Goal: Task Accomplishment & Management: Manage account settings

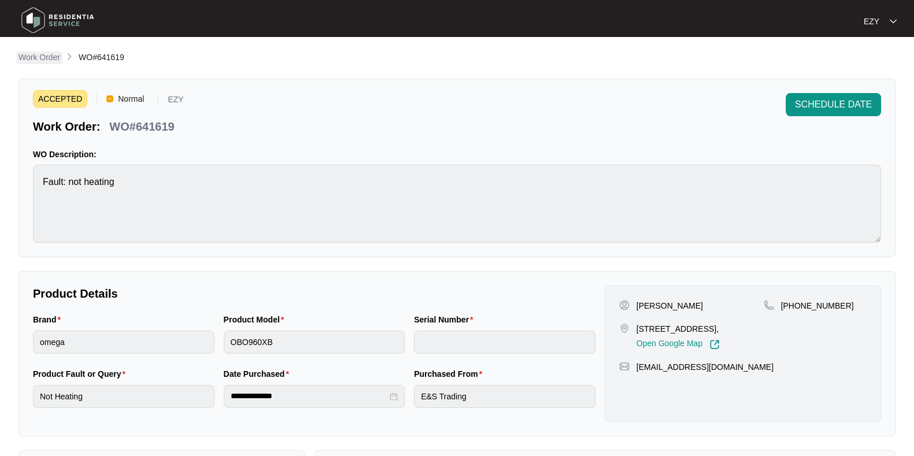
click at [45, 54] on p "Work Order" at bounding box center [40, 57] width 42 height 12
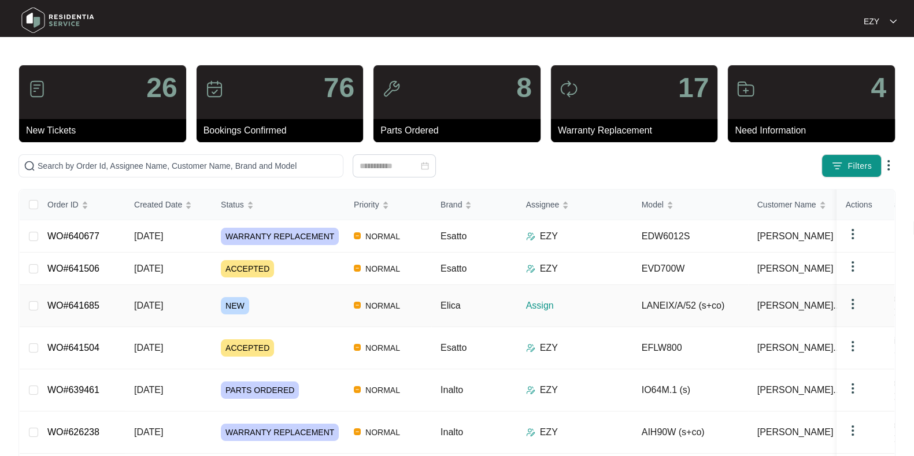
click at [306, 299] on div "NEW" at bounding box center [283, 305] width 124 height 17
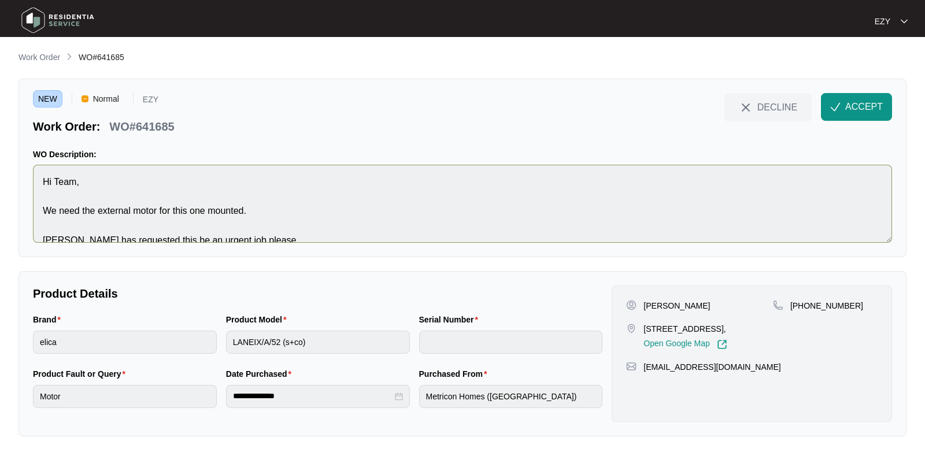
scroll to position [14, 0]
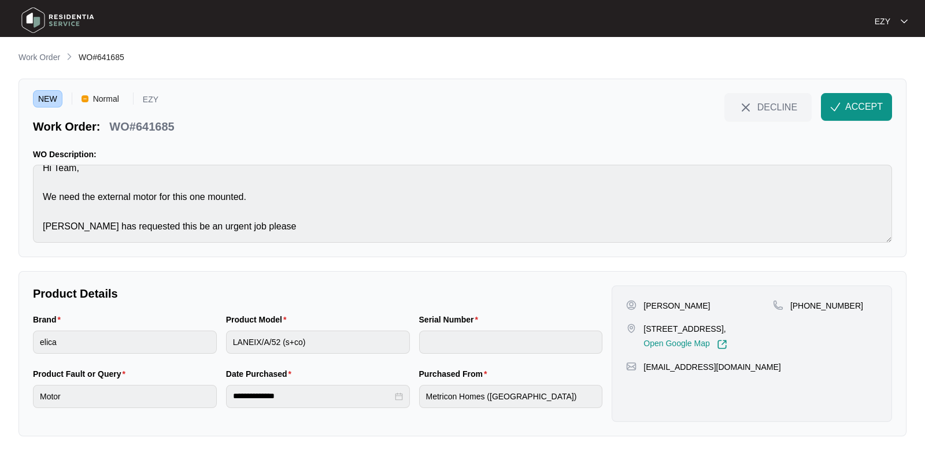
click at [153, 120] on p "WO#641685" at bounding box center [141, 127] width 65 height 16
copy div "WO#641685 DECLINE ACCEPT"
click at [668, 330] on p "[STREET_ADDRESS]," at bounding box center [685, 329] width 83 height 12
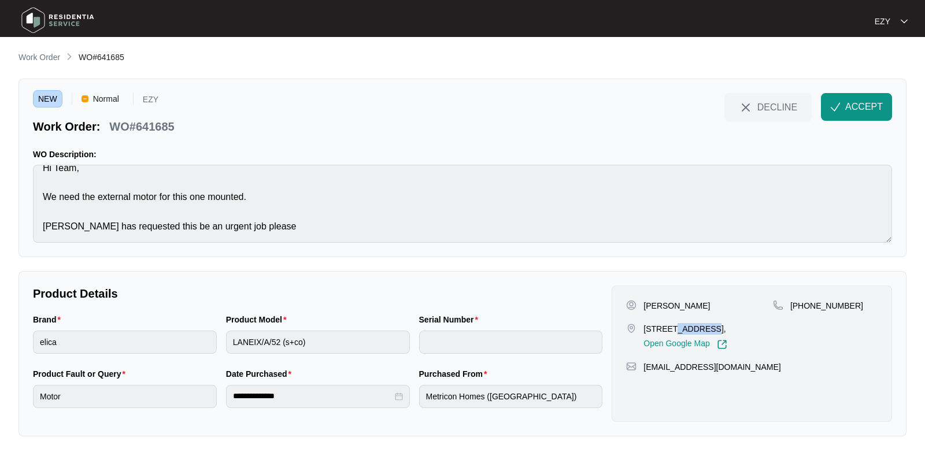
click at [668, 330] on p "[STREET_ADDRESS]," at bounding box center [685, 329] width 83 height 12
copy p "[STREET_ADDRESS],"
click at [647, 300] on p "[PERSON_NAME]" at bounding box center [677, 306] width 66 height 12
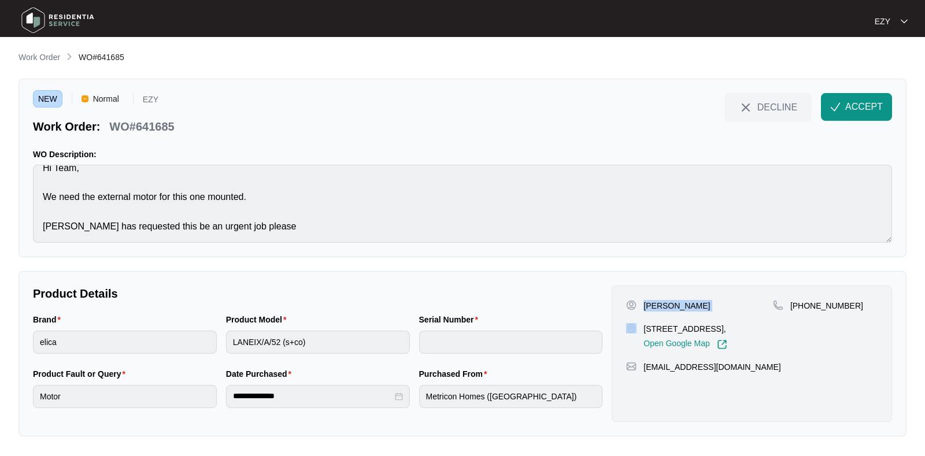
click at [647, 300] on p "[PERSON_NAME]" at bounding box center [677, 306] width 66 height 12
copy p "[PERSON_NAME]"
drag, startPoint x: 892, startPoint y: 307, endPoint x: 804, endPoint y: 307, distance: 88.5
click at [804, 307] on div "[PERSON_NAME] [STREET_ADDRESS], Open Google Map [PHONE_NUMBER] [EMAIL_ADDRESS][…" at bounding box center [752, 354] width 290 height 136
copy p "457299561"
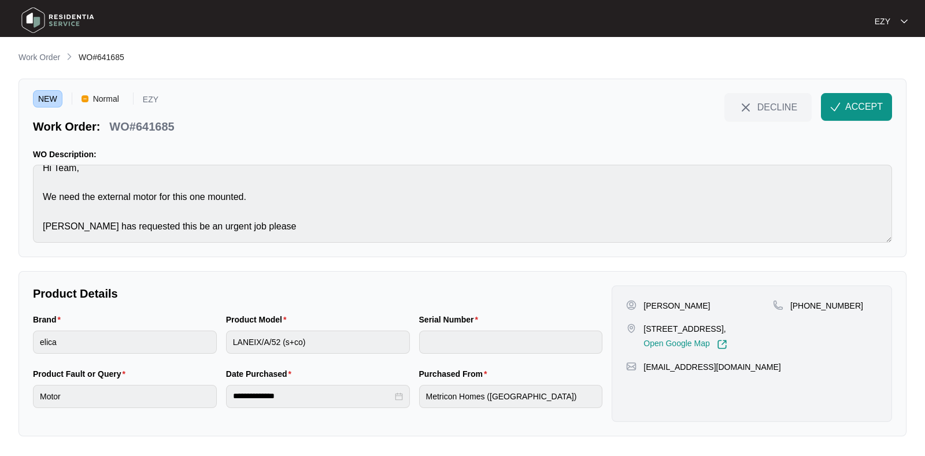
click at [283, 245] on div "NEW Normal EZY Work Order: WO#641685 DECLINE ACCEPT WO Description: Hi Team, We…" at bounding box center [463, 168] width 888 height 179
click at [882, 110] on span "ACCEPT" at bounding box center [864, 107] width 38 height 14
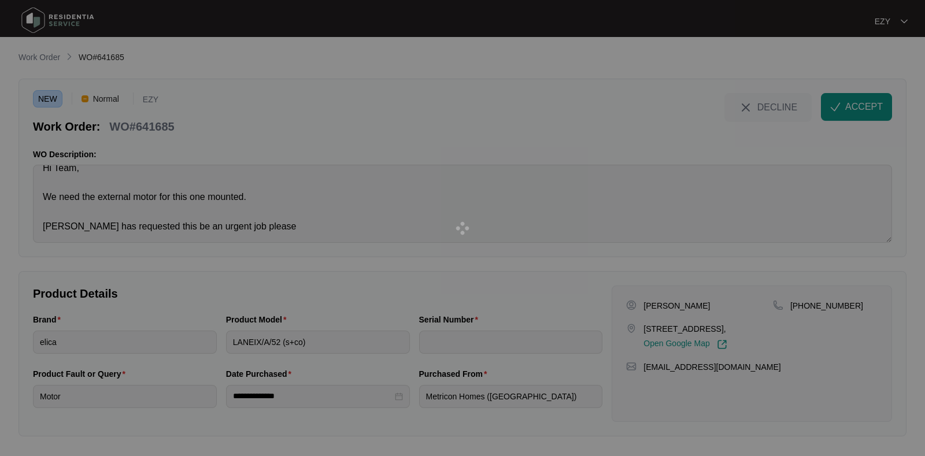
click at [390, 183] on div at bounding box center [462, 228] width 925 height 456
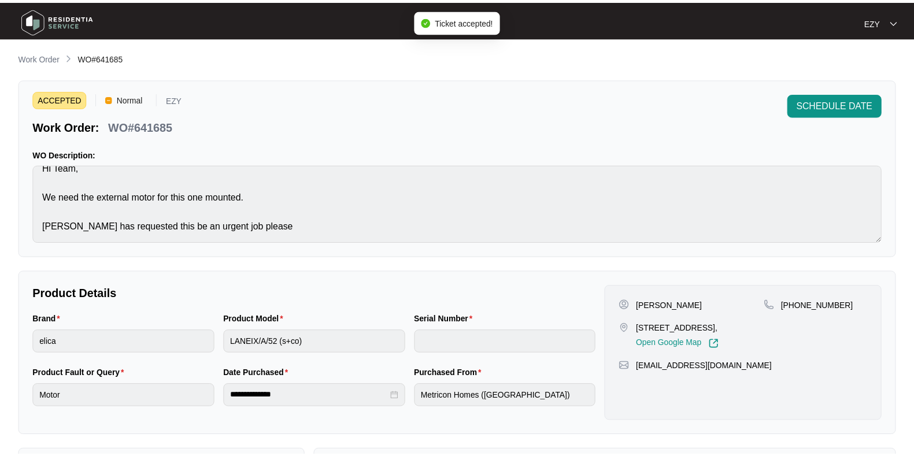
scroll to position [309, 0]
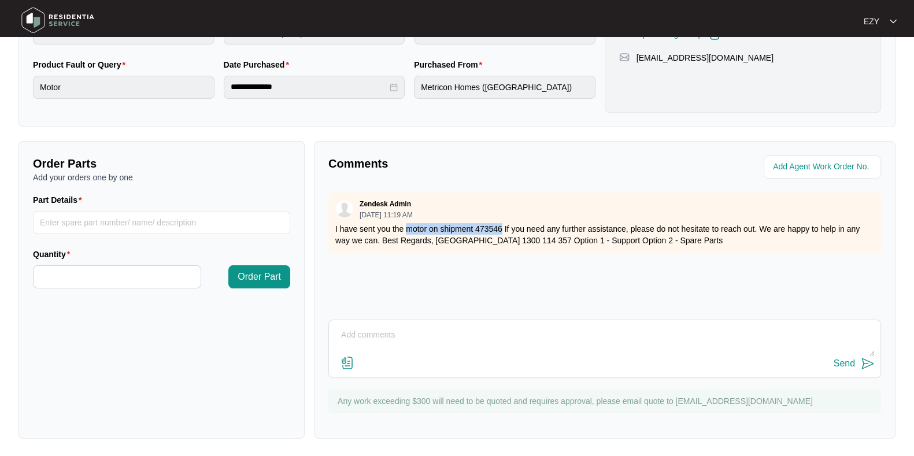
drag, startPoint x: 408, startPoint y: 226, endPoint x: 500, endPoint y: 227, distance: 92.5
click at [500, 227] on p "I have sent you the motor on shipment 473546 If you need any further assistance…" at bounding box center [604, 234] width 539 height 23
copy p "motor on shipment 473546"
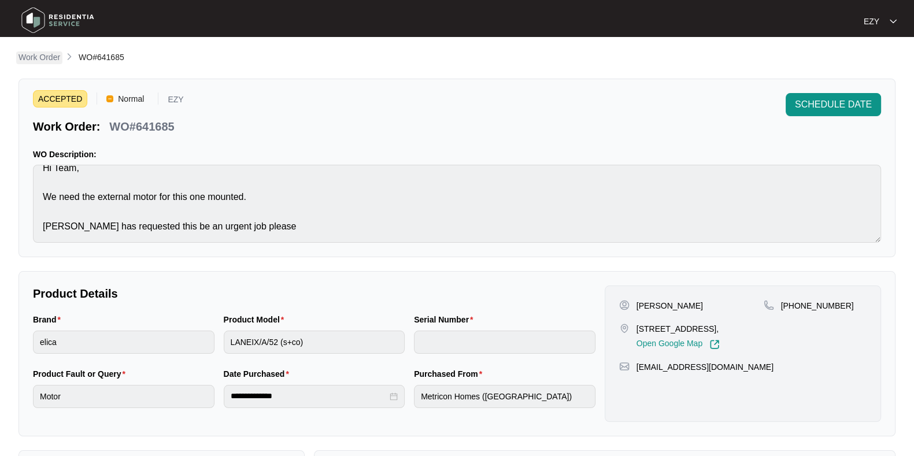
click at [43, 59] on p "Work Order" at bounding box center [40, 57] width 42 height 12
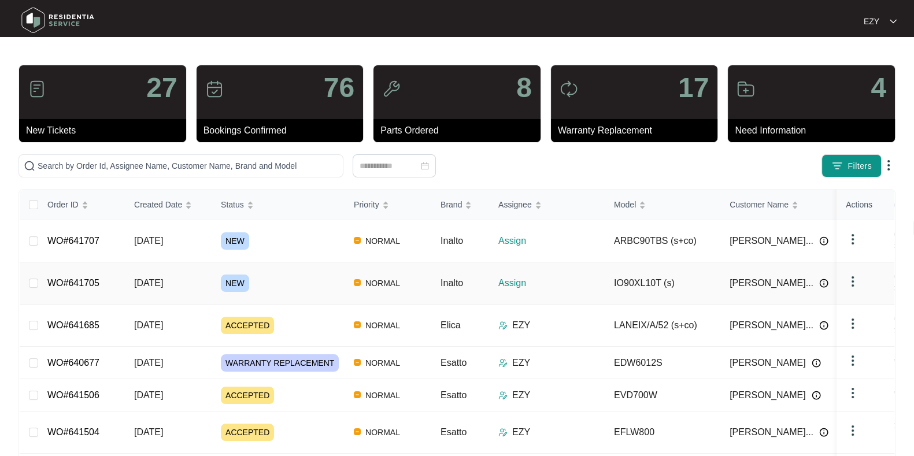
click at [306, 275] on div "NEW" at bounding box center [283, 283] width 124 height 17
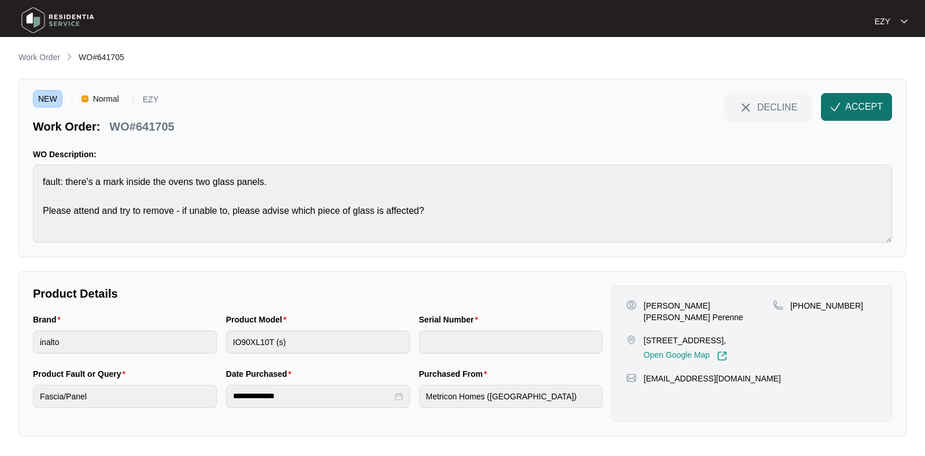
click at [871, 111] on span "ACCEPT" at bounding box center [864, 107] width 38 height 14
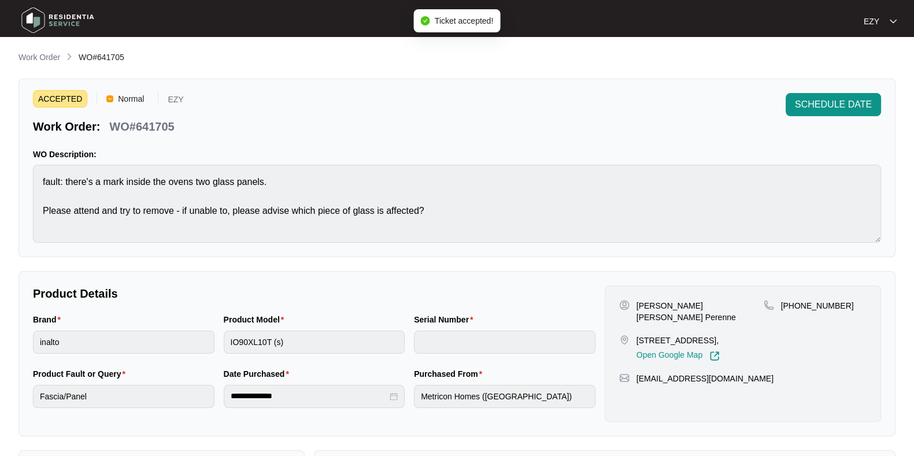
click at [136, 125] on p "WO#641705" at bounding box center [141, 127] width 65 height 16
copy div "WO#641705 SCHEDULE DATE"
click at [117, 328] on div "Brand" at bounding box center [124, 321] width 182 height 17
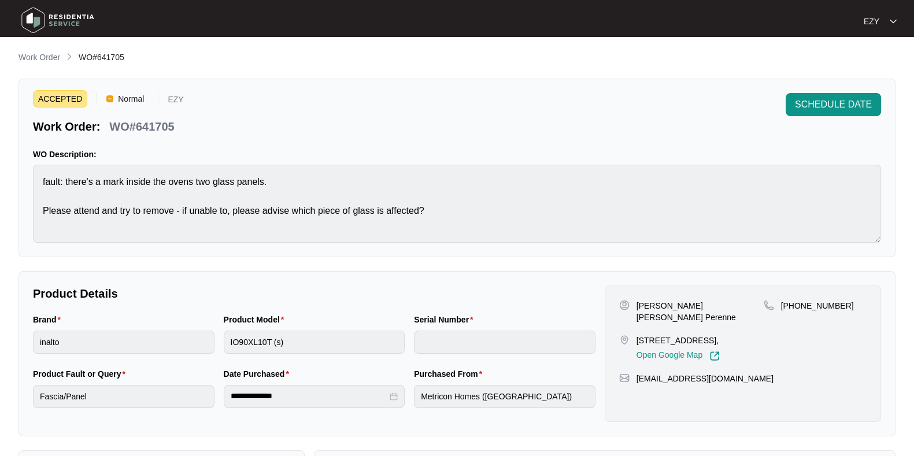
click at [117, 328] on div "Brand" at bounding box center [124, 321] width 182 height 17
drag, startPoint x: 739, startPoint y: 303, endPoint x: 635, endPoint y: 304, distance: 104.1
click at [635, 304] on div "[PERSON_NAME] [PERSON_NAME] Perenne" at bounding box center [691, 311] width 145 height 23
copy p "[PERSON_NAME] [PERSON_NAME] Perenne"
click at [674, 320] on div "[PERSON_NAME] [PERSON_NAME] Perenne 7 SPECKLE CIRCUIT, [GEOGRAPHIC_DATA], Open …" at bounding box center [691, 330] width 145 height 61
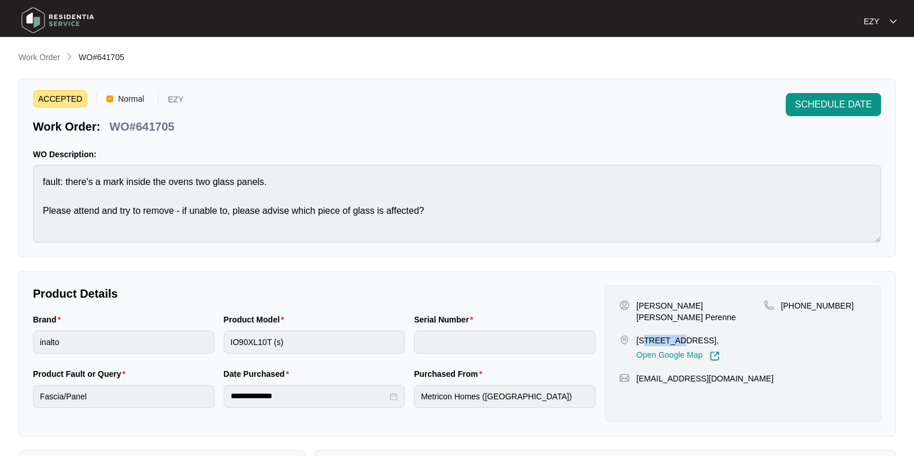
click at [674, 320] on div "[PERSON_NAME] [PERSON_NAME] Perenne 7 SPECKLE CIRCUIT, [GEOGRAPHIC_DATA], Open …" at bounding box center [691, 330] width 145 height 61
copy p "[STREET_ADDRESS],"
drag, startPoint x: 874, startPoint y: 309, endPoint x: 795, endPoint y: 310, distance: 79.2
click at [795, 310] on div "[PERSON_NAME] [PERSON_NAME] Perenne 7 [GEOGRAPHIC_DATA], Open Google Map [PHONE…" at bounding box center [743, 354] width 276 height 136
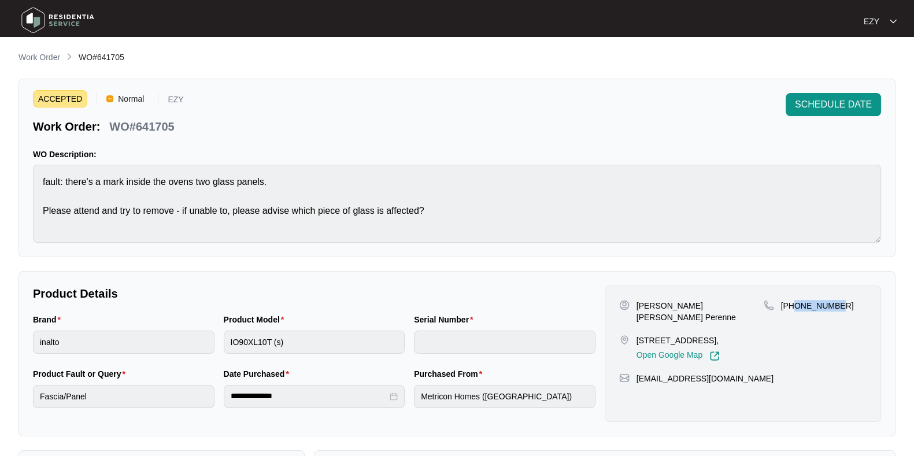
copy p "419593707"
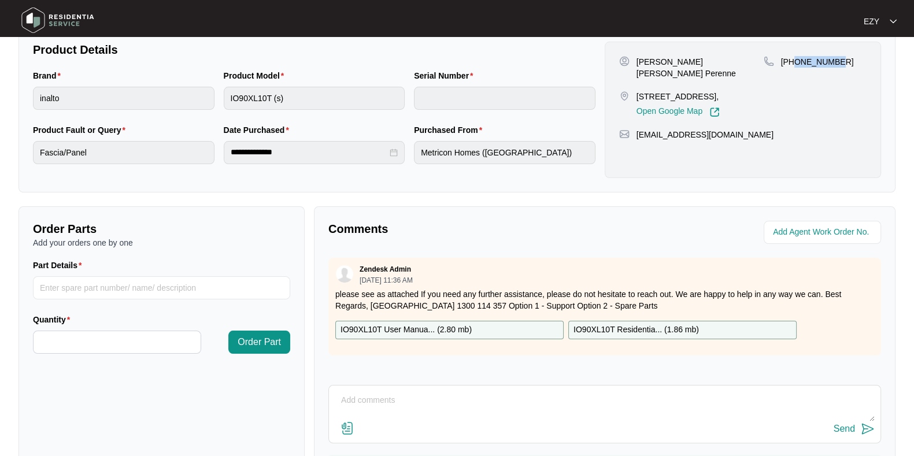
scroll to position [309, 0]
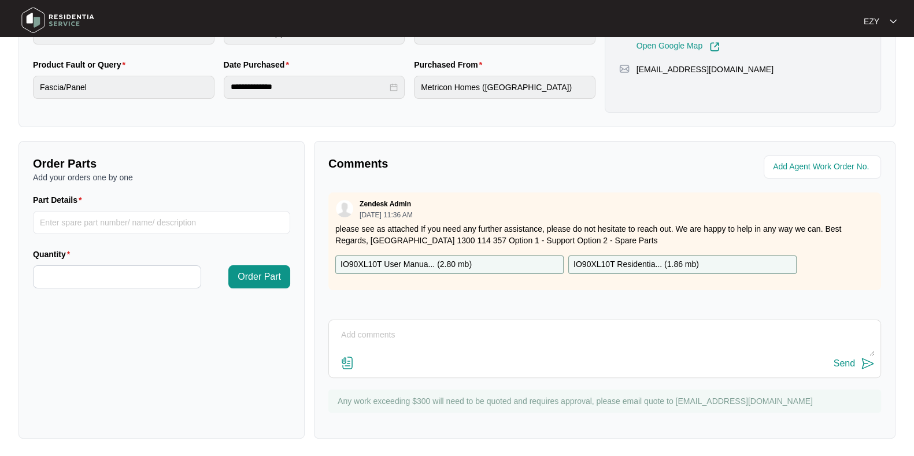
click at [454, 260] on p "IO90XL10T User Manua... ( 2.80 mb )" at bounding box center [406, 264] width 131 height 13
click at [612, 256] on div "IO90XL10T Residentia... ( 1.86 mb )" at bounding box center [682, 265] width 228 height 19
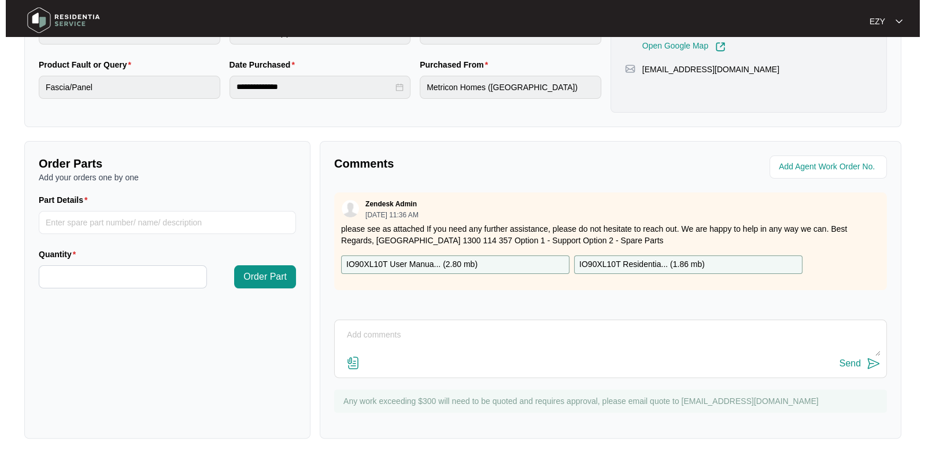
scroll to position [0, 0]
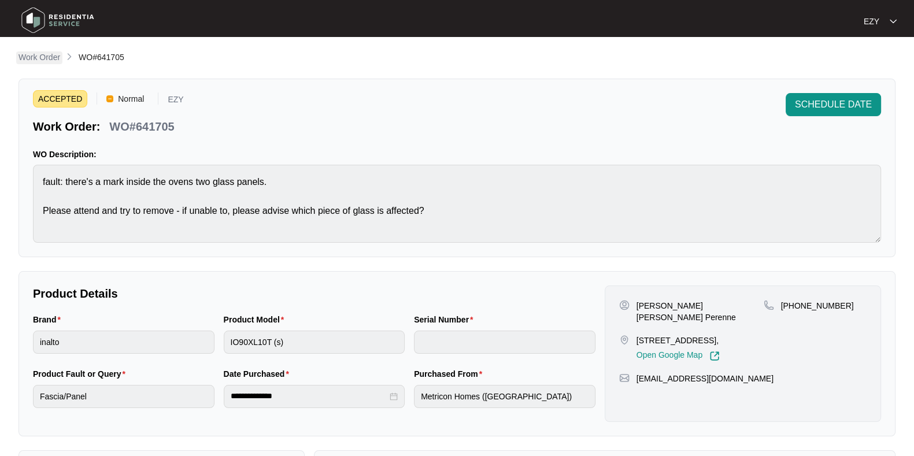
click at [51, 53] on p "Work Order" at bounding box center [40, 57] width 42 height 12
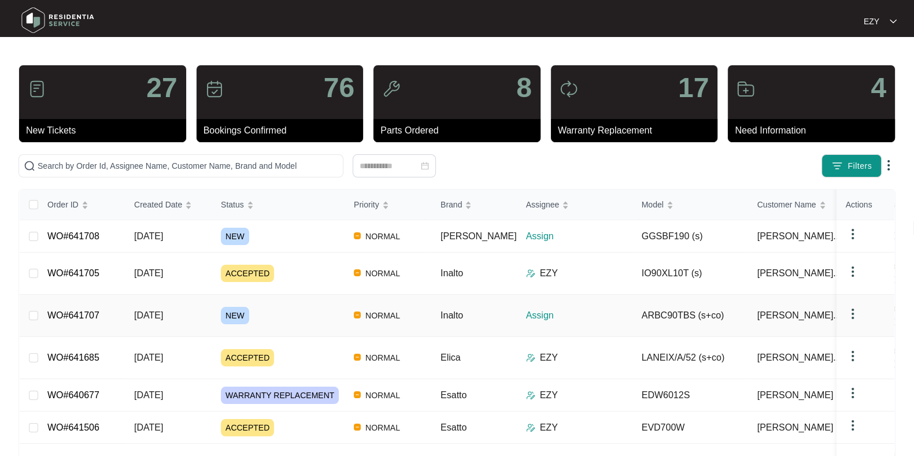
click at [289, 307] on div "NEW" at bounding box center [283, 315] width 124 height 17
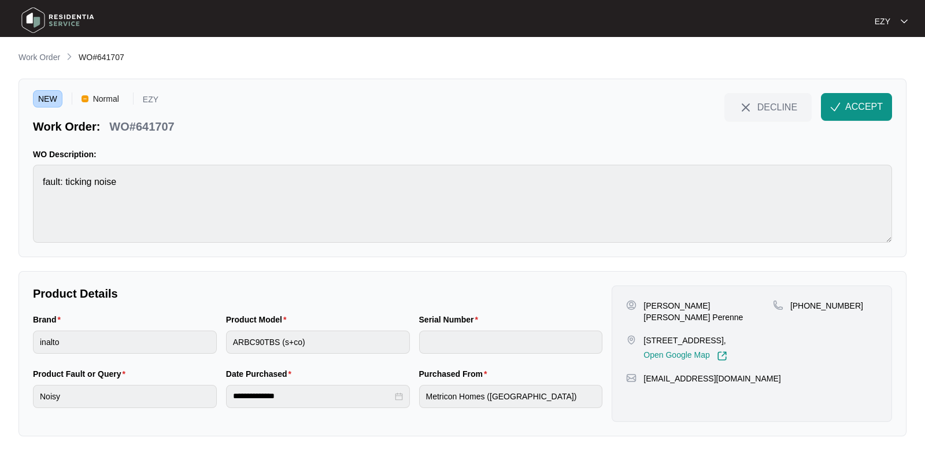
click at [136, 125] on p "WO#641707" at bounding box center [141, 127] width 65 height 16
copy div "WO#641707 DECLINE ACCEPT"
click at [20, 169] on div "NEW Normal EZY Work Order: WO#641707 DECLINE ACCEPT WO Description: fault: tick…" at bounding box center [463, 168] width 888 height 179
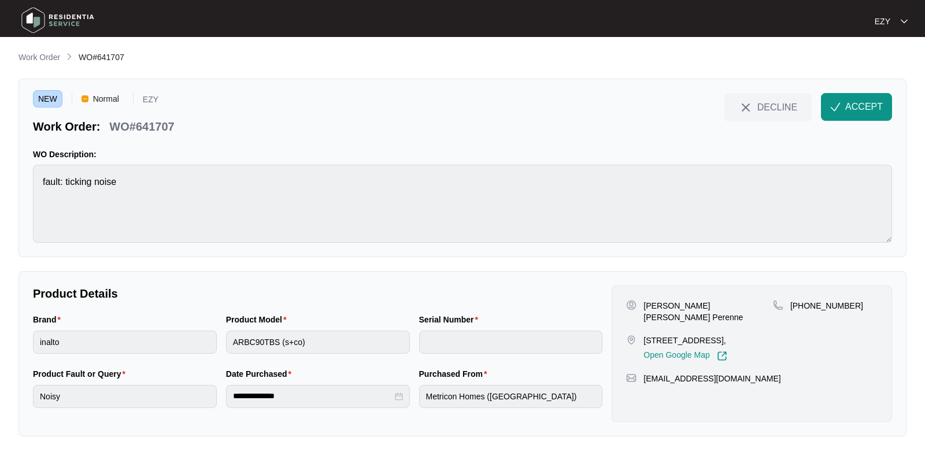
click at [668, 335] on p "[STREET_ADDRESS]," at bounding box center [685, 341] width 83 height 12
drag, startPoint x: 641, startPoint y: 304, endPoint x: 679, endPoint y: 305, distance: 37.6
click at [679, 305] on div "[PERSON_NAME] [PERSON_NAME] Perenne" at bounding box center [699, 311] width 147 height 23
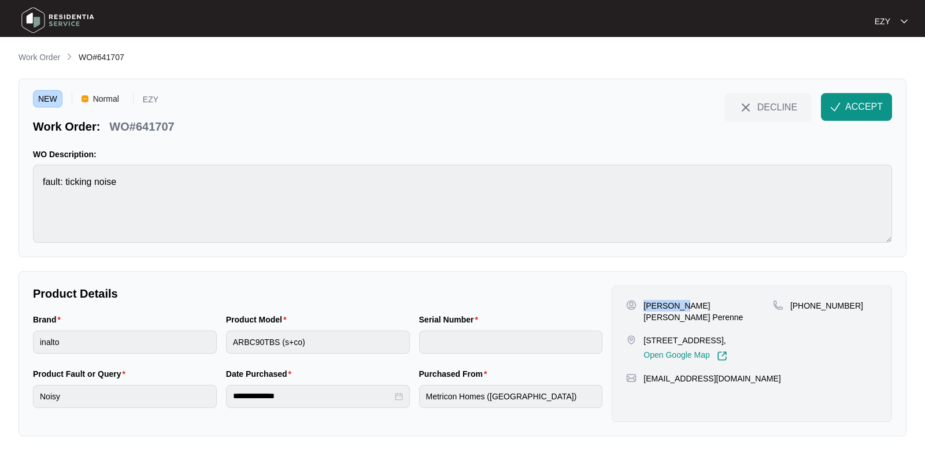
click at [656, 304] on p "[PERSON_NAME] [PERSON_NAME] Perenne" at bounding box center [709, 311] width 130 height 23
click at [729, 305] on p "[PERSON_NAME] [PERSON_NAME] Perenne" at bounding box center [709, 311] width 130 height 23
drag, startPoint x: 753, startPoint y: 300, endPoint x: 666, endPoint y: 308, distance: 87.7
click at [666, 308] on div "[PERSON_NAME] [PERSON_NAME] Perenne" at bounding box center [699, 311] width 147 height 23
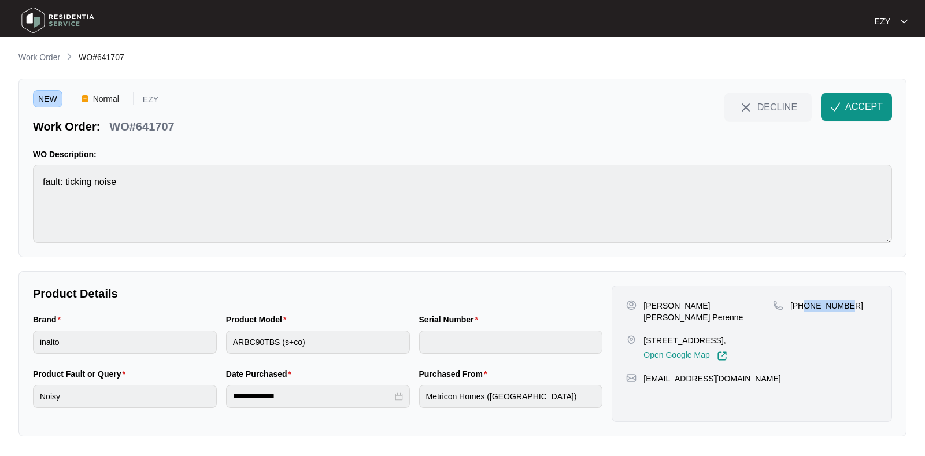
drag, startPoint x: 873, startPoint y: 305, endPoint x: 806, endPoint y: 312, distance: 67.4
click at [806, 312] on div "[PHONE_NUMBER]" at bounding box center [825, 330] width 105 height 61
click at [858, 102] on span "ACCEPT" at bounding box center [864, 107] width 38 height 14
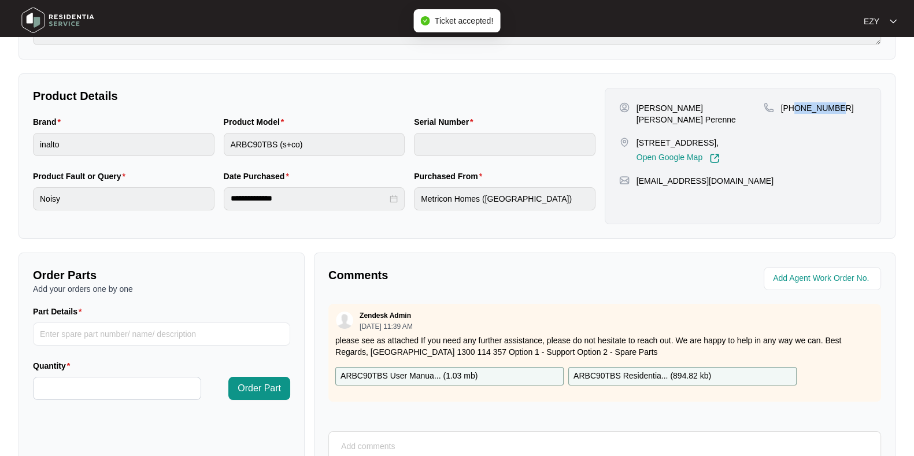
scroll to position [309, 0]
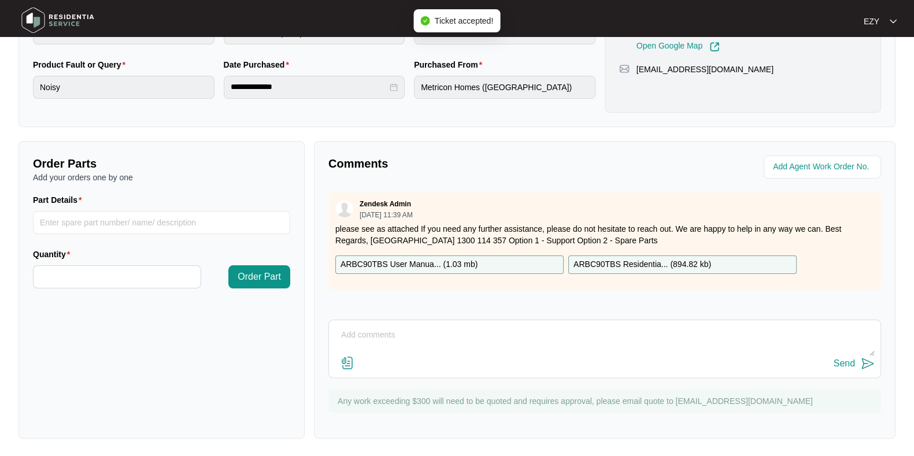
click at [463, 263] on p "ARBC90TBS User Manua... ( 1.03 mb )" at bounding box center [409, 264] width 137 height 13
click at [612, 260] on p "ARBC90TBS Residentia... ( 894.82 kb )" at bounding box center [643, 264] width 138 height 13
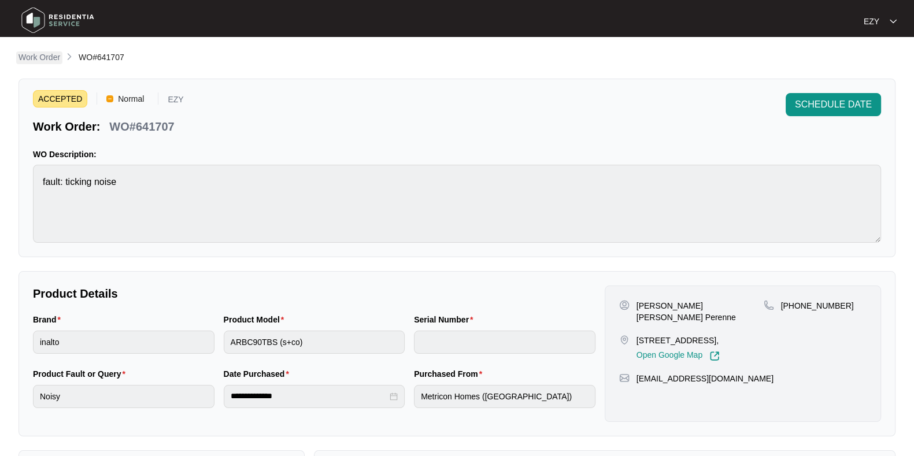
click at [35, 56] on p "Work Order" at bounding box center [40, 57] width 42 height 12
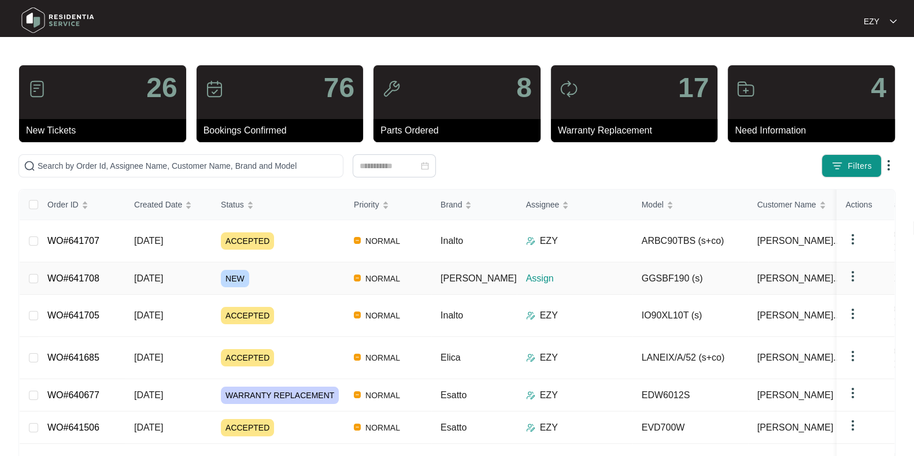
click at [267, 263] on td "NEW" at bounding box center [278, 279] width 133 height 32
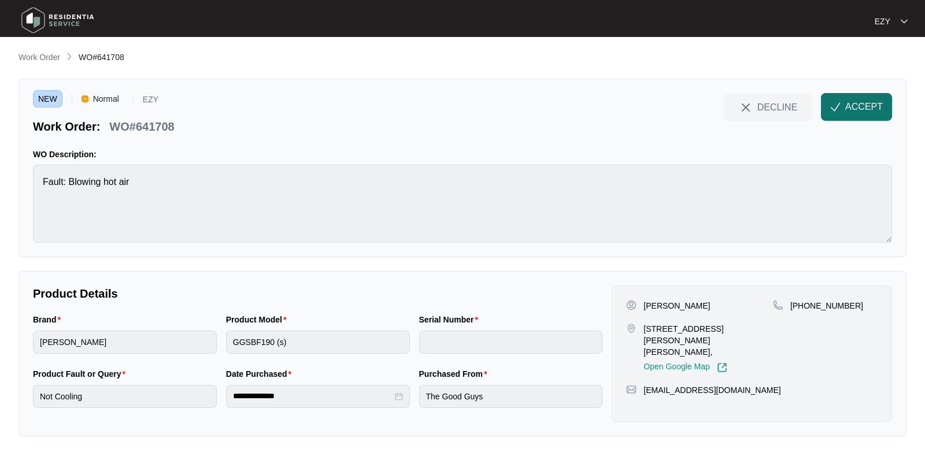
click at [856, 108] on span "ACCEPT" at bounding box center [864, 107] width 38 height 14
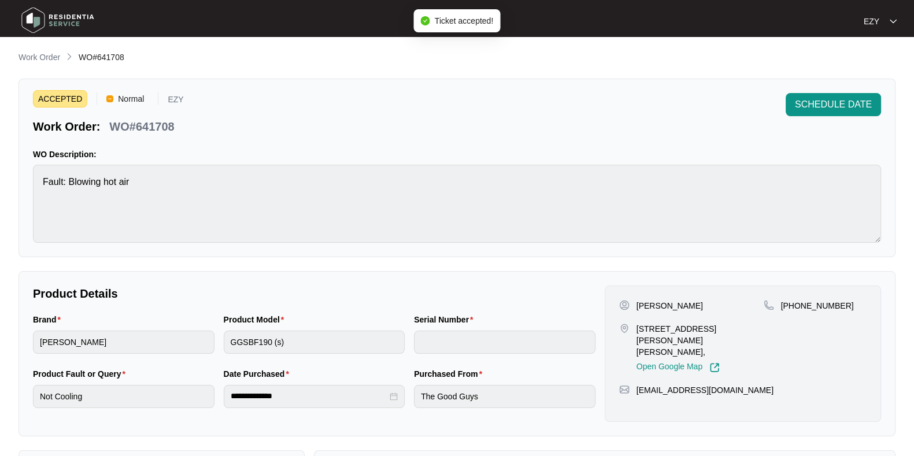
click at [146, 126] on p "WO#641708" at bounding box center [141, 127] width 65 height 16
click at [662, 307] on p "[PERSON_NAME]" at bounding box center [670, 306] width 66 height 12
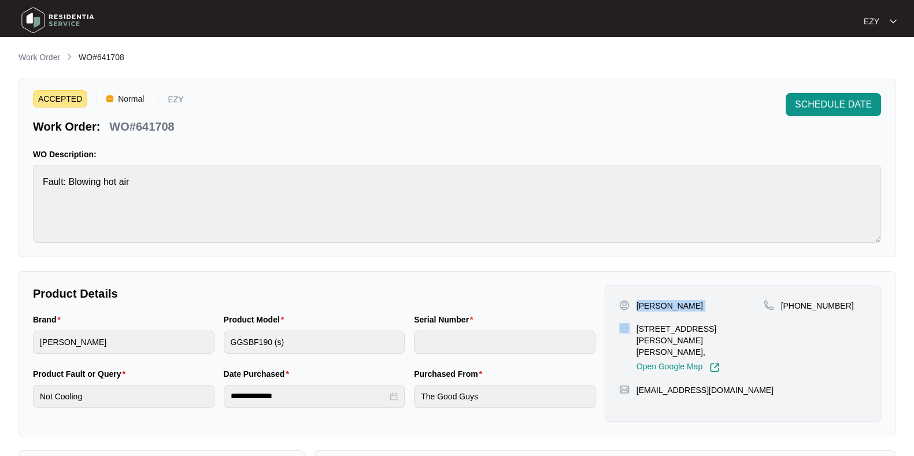
click at [662, 307] on p "[PERSON_NAME]" at bounding box center [670, 306] width 66 height 12
drag, startPoint x: 853, startPoint y: 311, endPoint x: 796, endPoint y: 311, distance: 56.7
click at [796, 311] on div "[PHONE_NUMBER]" at bounding box center [815, 336] width 103 height 73
click at [708, 317] on div "[PERSON_NAME] [STREET_ADDRESS][PERSON_NAME][PERSON_NAME], Open Google Map" at bounding box center [691, 336] width 145 height 73
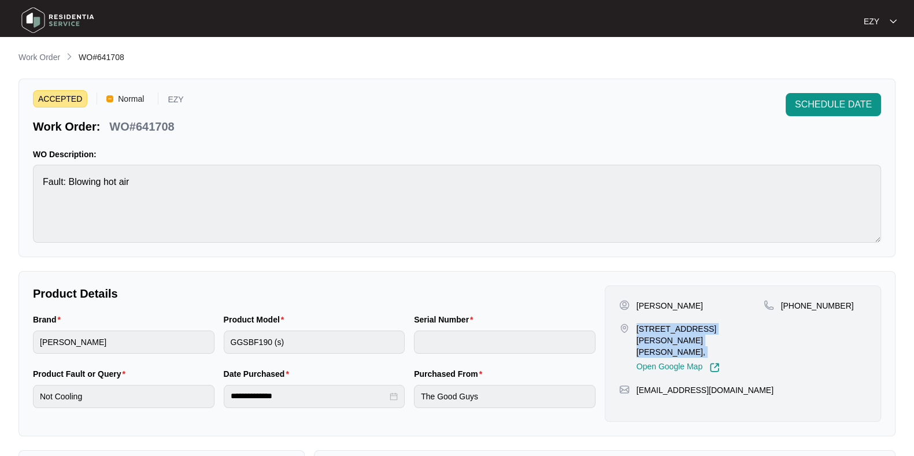
click at [708, 317] on div "[PERSON_NAME] [STREET_ADDRESS][PERSON_NAME][PERSON_NAME], Open Google Map" at bounding box center [691, 336] width 145 height 73
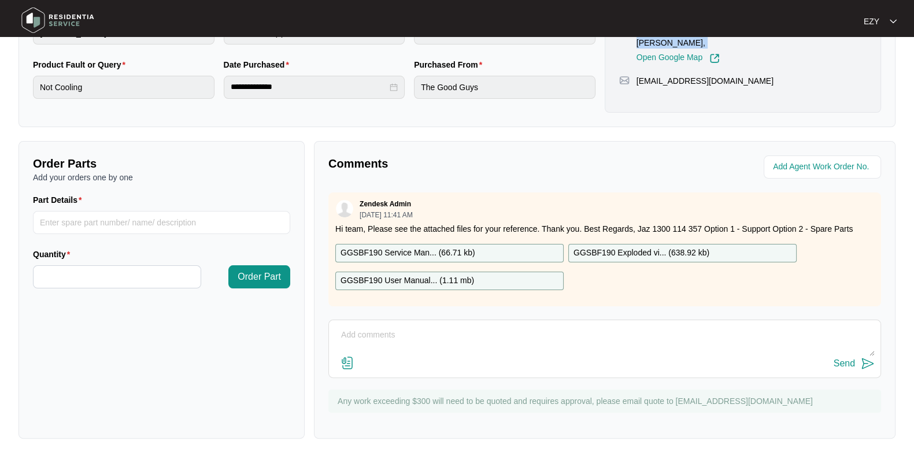
scroll to position [9, 0]
click at [481, 244] on div "GGSBF190 Service Man... ( 66.71 kb )" at bounding box center [449, 253] width 228 height 19
click at [477, 272] on div "GGSBF190 User Manual... ( 1.11 mb )" at bounding box center [449, 281] width 228 height 19
click at [704, 247] on p "GGSBF190 Exploded vi... ( 638.92 kb )" at bounding box center [642, 253] width 136 height 13
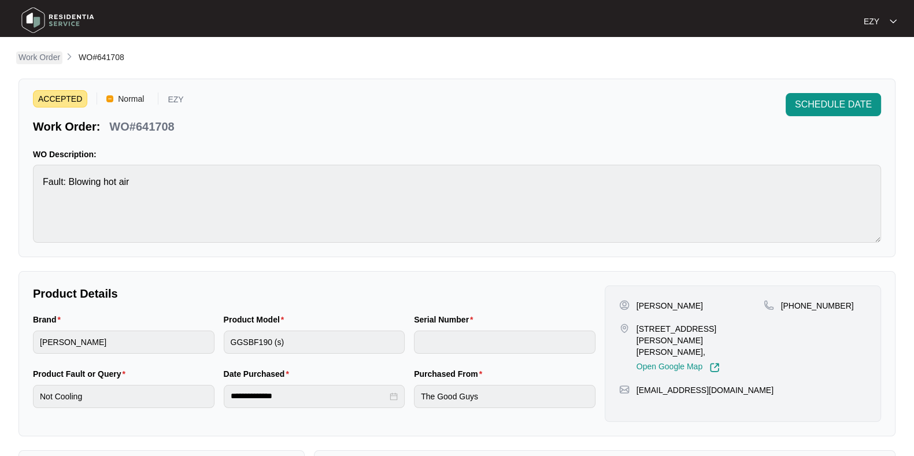
click at [42, 61] on p "Work Order" at bounding box center [40, 57] width 42 height 12
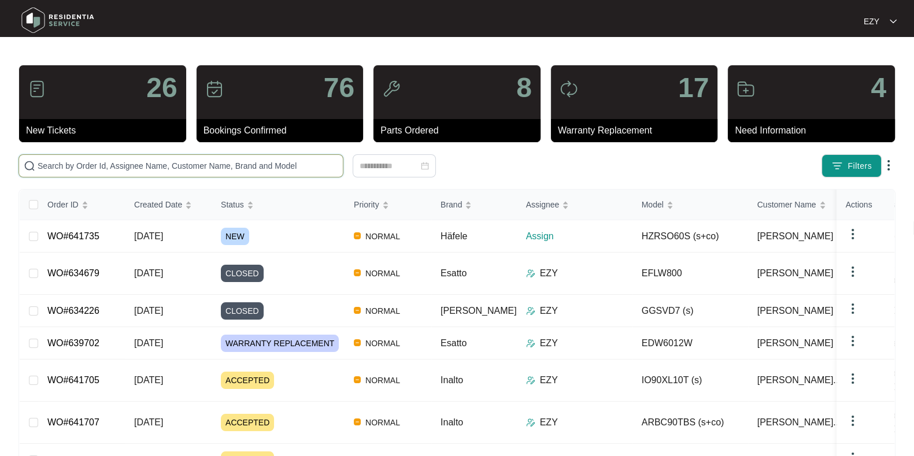
click at [147, 167] on input "text" at bounding box center [188, 166] width 301 height 13
paste input "641033"
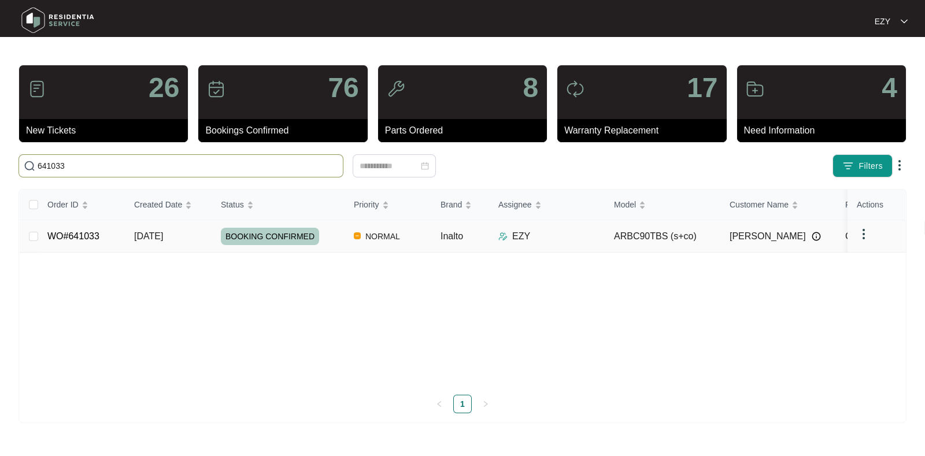
type input "641033"
click at [328, 235] on div "BOOKING CONFIRMED" at bounding box center [283, 236] width 124 height 17
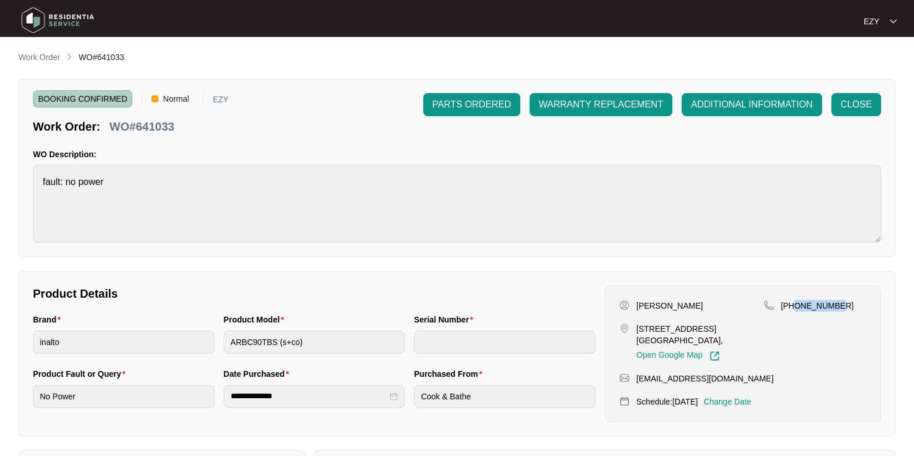
drag, startPoint x: 856, startPoint y: 308, endPoint x: 794, endPoint y: 306, distance: 61.9
click at [794, 306] on div "[PHONE_NUMBER]" at bounding box center [815, 306] width 103 height 12
click at [32, 58] on p "Work Order" at bounding box center [40, 57] width 42 height 12
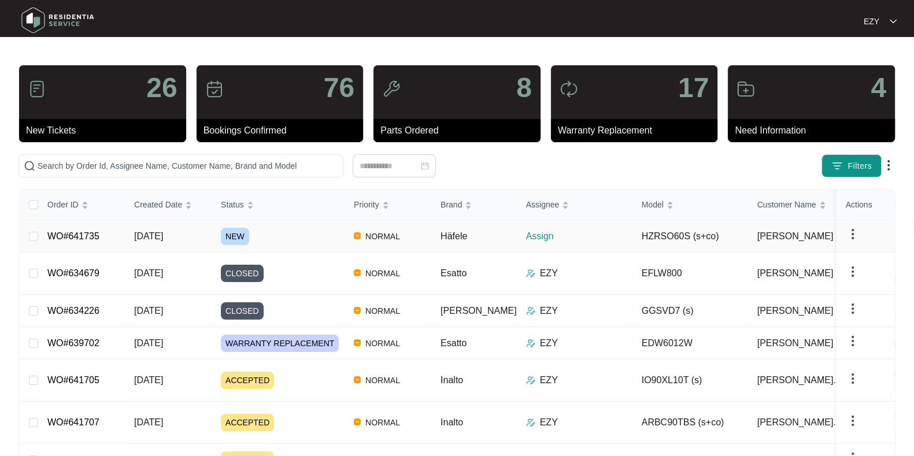
click at [286, 235] on div "NEW" at bounding box center [283, 236] width 124 height 17
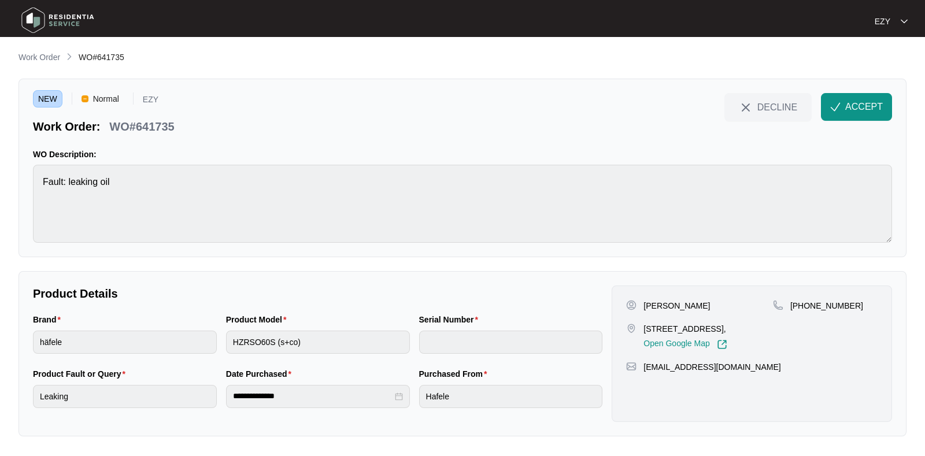
click at [131, 127] on p "WO#641735" at bounding box center [141, 127] width 65 height 16
click at [655, 305] on p "[PERSON_NAME]" at bounding box center [677, 306] width 66 height 12
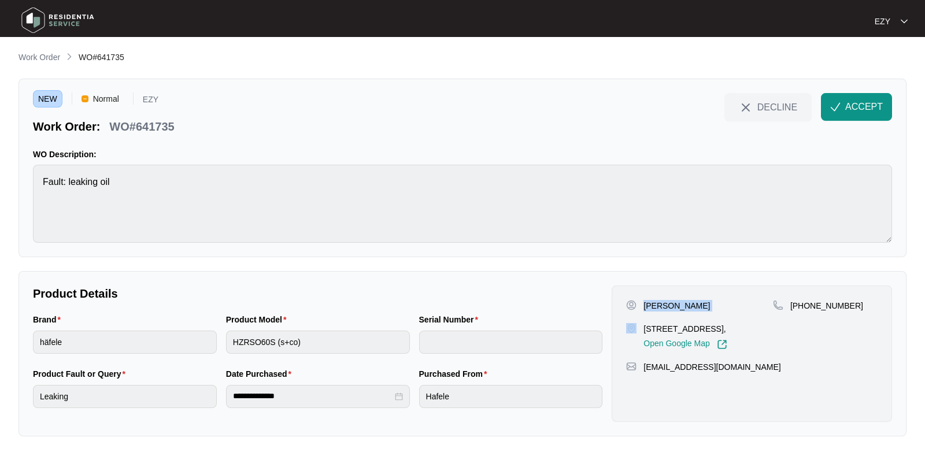
click at [655, 305] on p "[PERSON_NAME]" at bounding box center [677, 306] width 66 height 12
click at [684, 326] on p "[STREET_ADDRESS]," at bounding box center [685, 329] width 83 height 12
drag, startPoint x: 870, startPoint y: 305, endPoint x: 804, endPoint y: 308, distance: 66.0
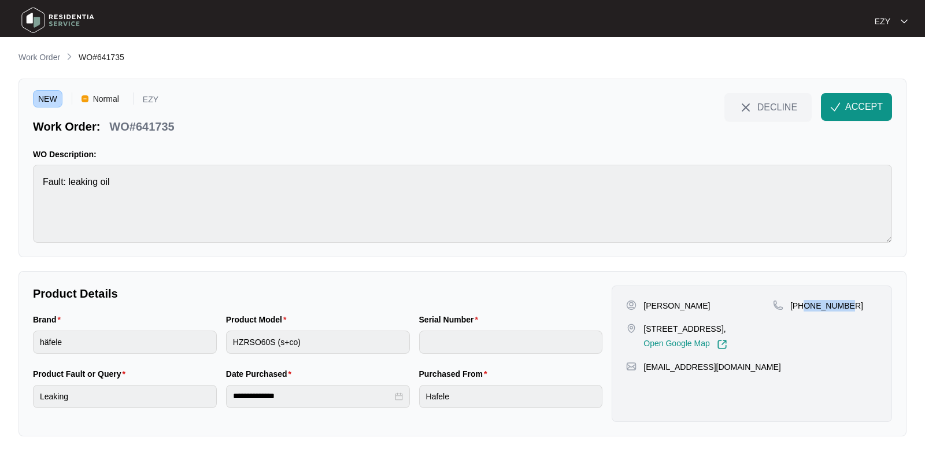
click at [804, 308] on div "[PHONE_NUMBER]" at bounding box center [825, 306] width 105 height 12
click at [846, 105] on span "ACCEPT" at bounding box center [864, 107] width 38 height 14
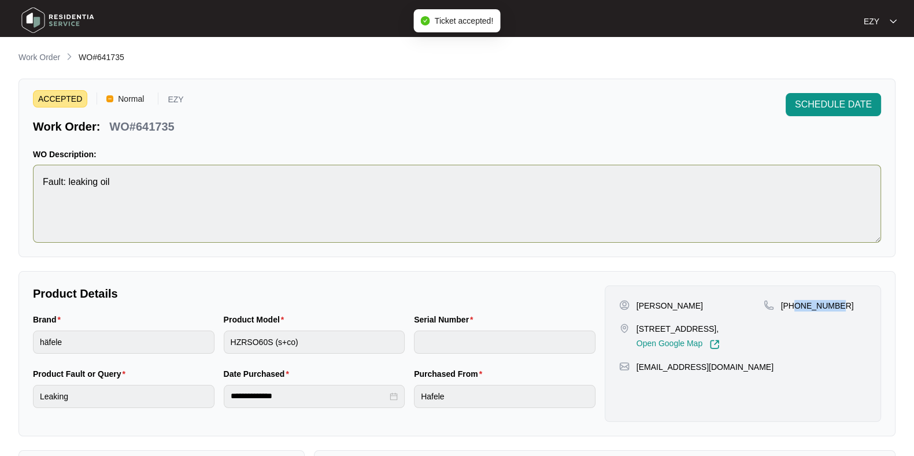
scroll to position [309, 0]
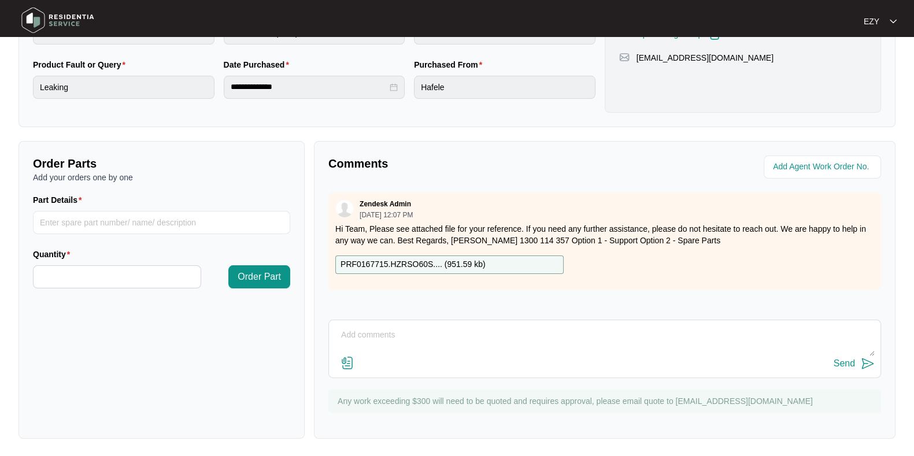
click at [448, 267] on p "PRF0167715.HZRSO60S.... ( 951.59 kb )" at bounding box center [413, 264] width 145 height 13
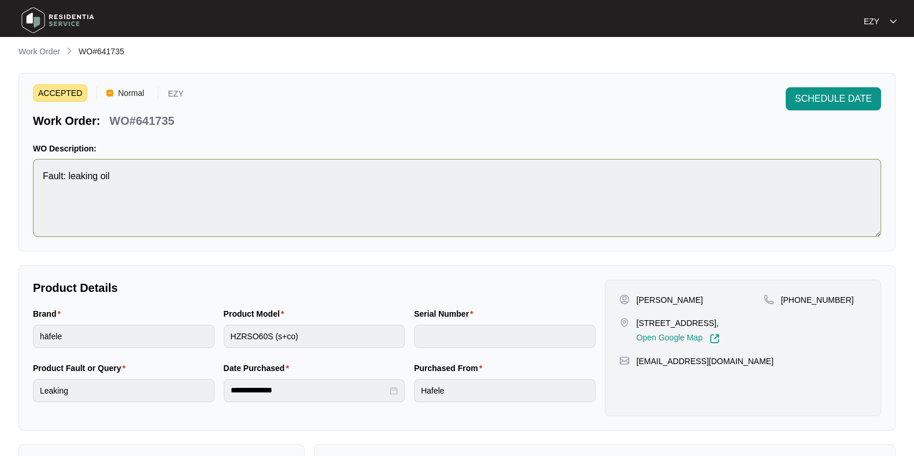
scroll to position [0, 0]
